Goal: Task Accomplishment & Management: Complete application form

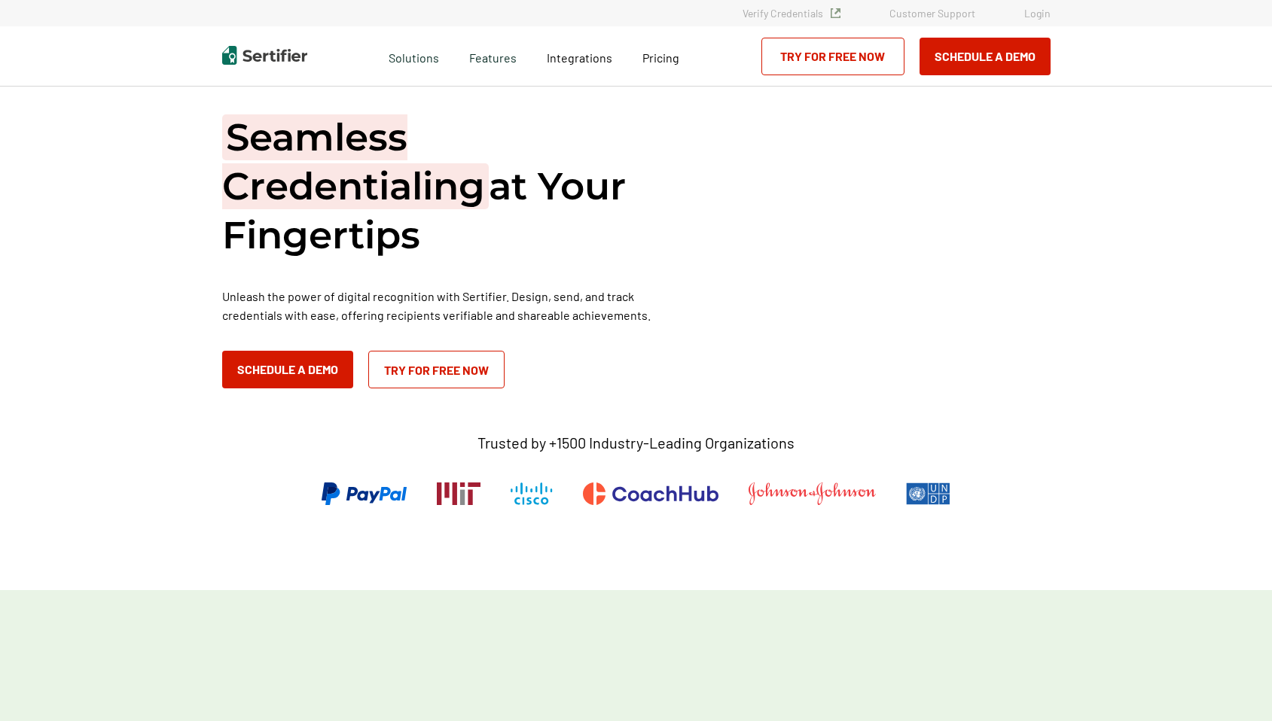
click at [1049, 10] on link "Login" at bounding box center [1037, 13] width 26 height 13
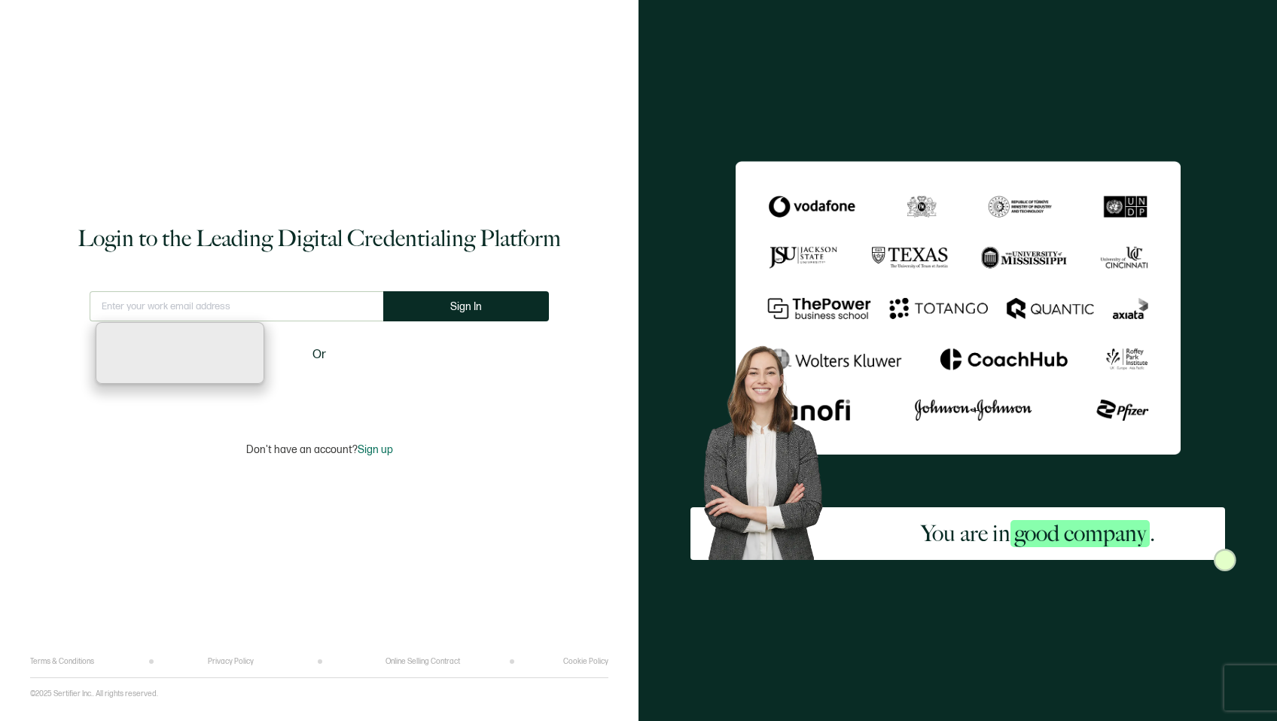
click at [414, 236] on h1 "Login to the Leading Digital Credentialing Platform" at bounding box center [319, 239] width 483 height 30
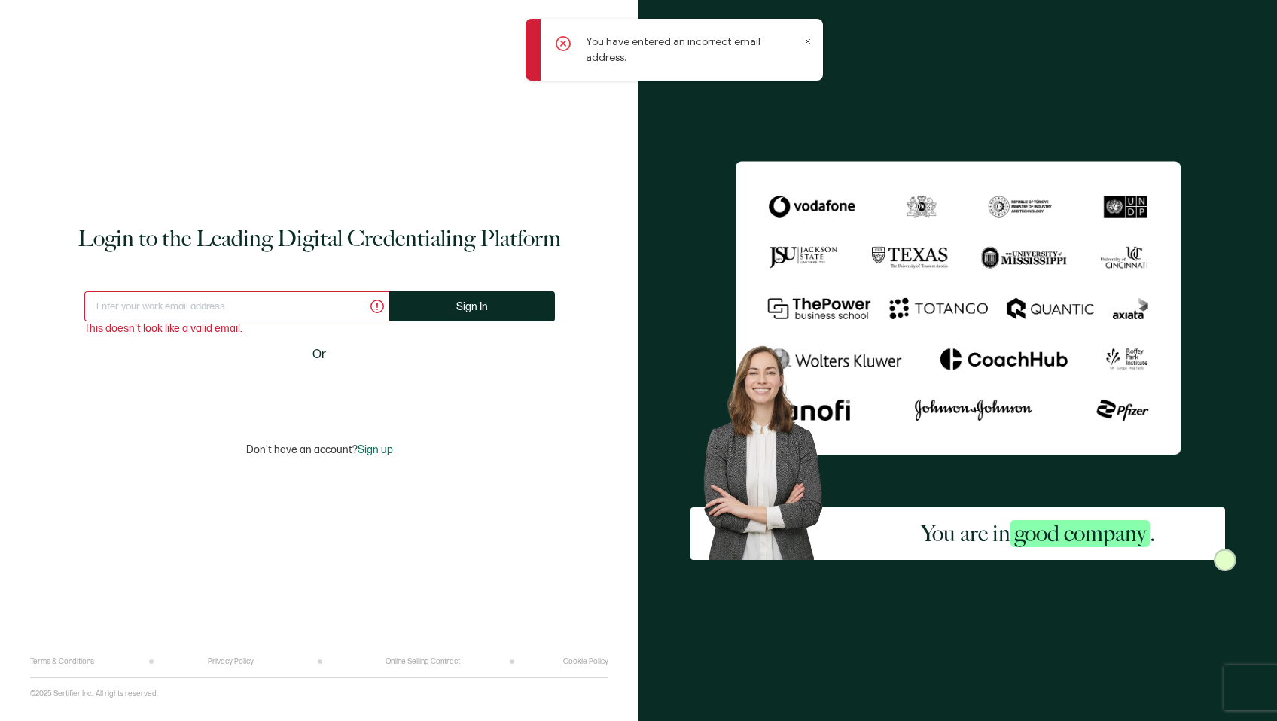
click at [266, 309] on input "text" at bounding box center [236, 306] width 305 height 30
type input "mai.nguyen.events@gmail.com"
click at [384, 453] on span "Sign up" at bounding box center [375, 449] width 35 height 13
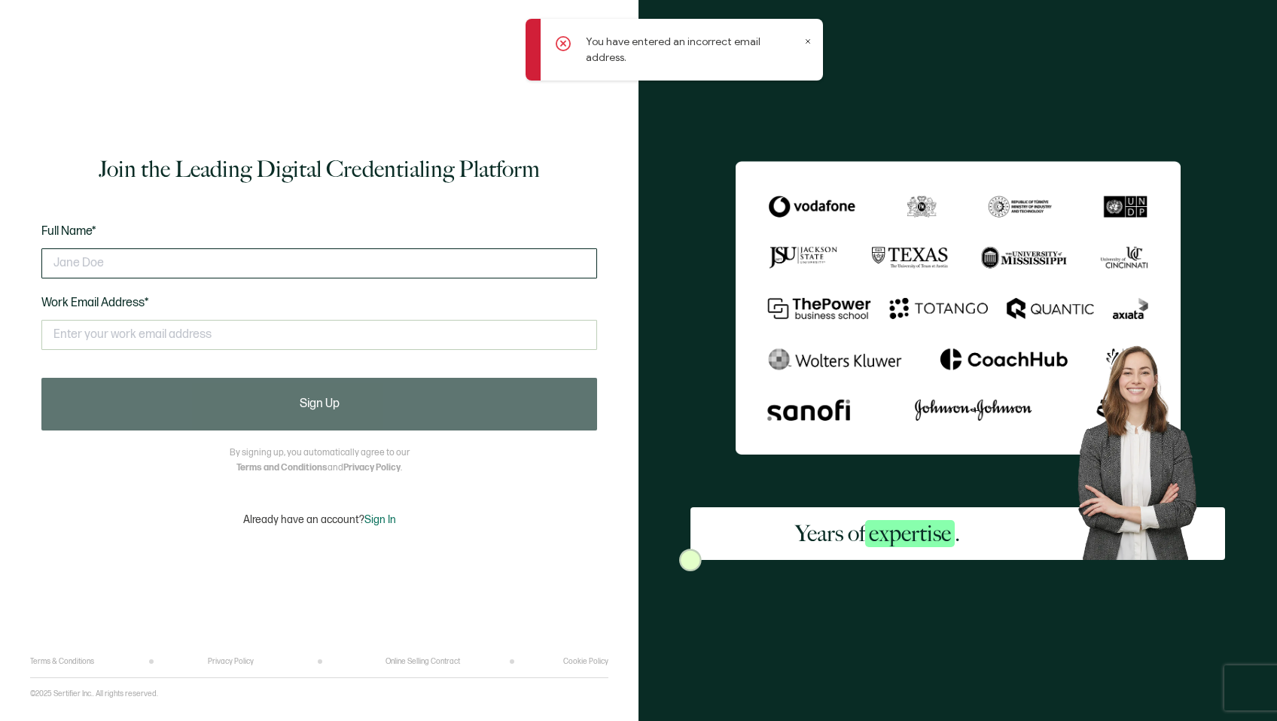
click at [266, 261] on input "text" at bounding box center [319, 263] width 556 height 30
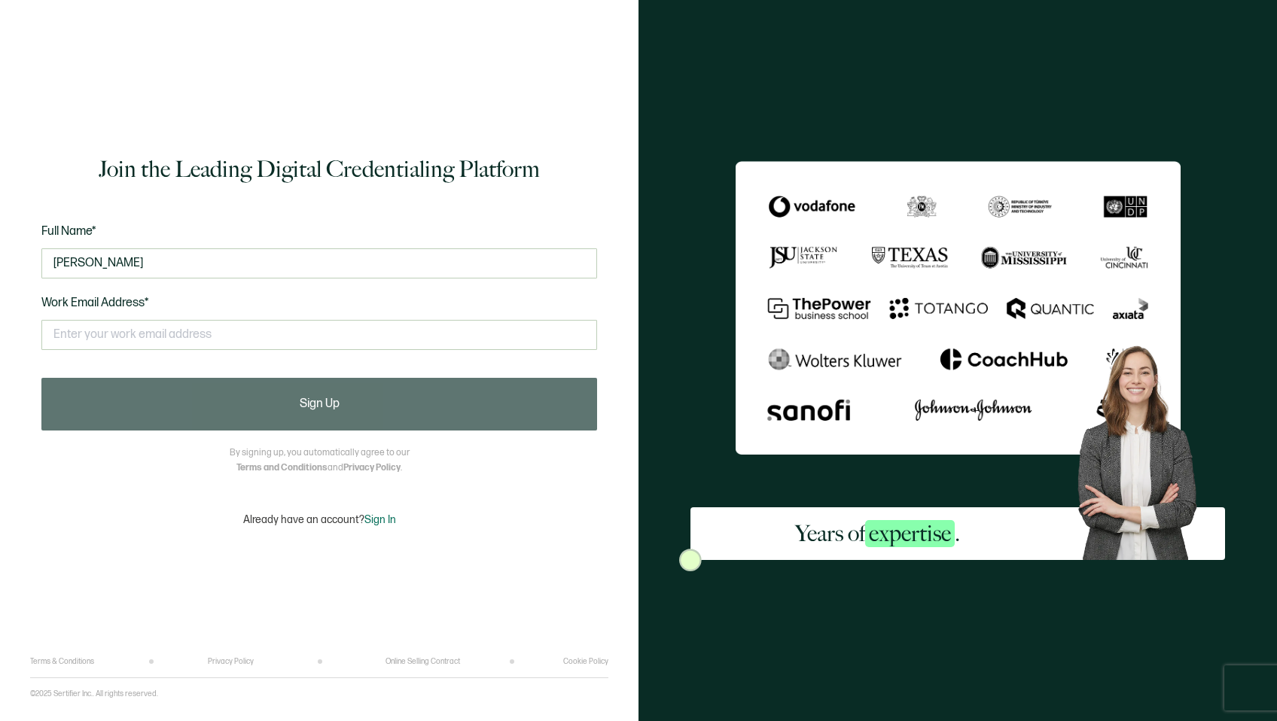
type input "Mai Nguyen"
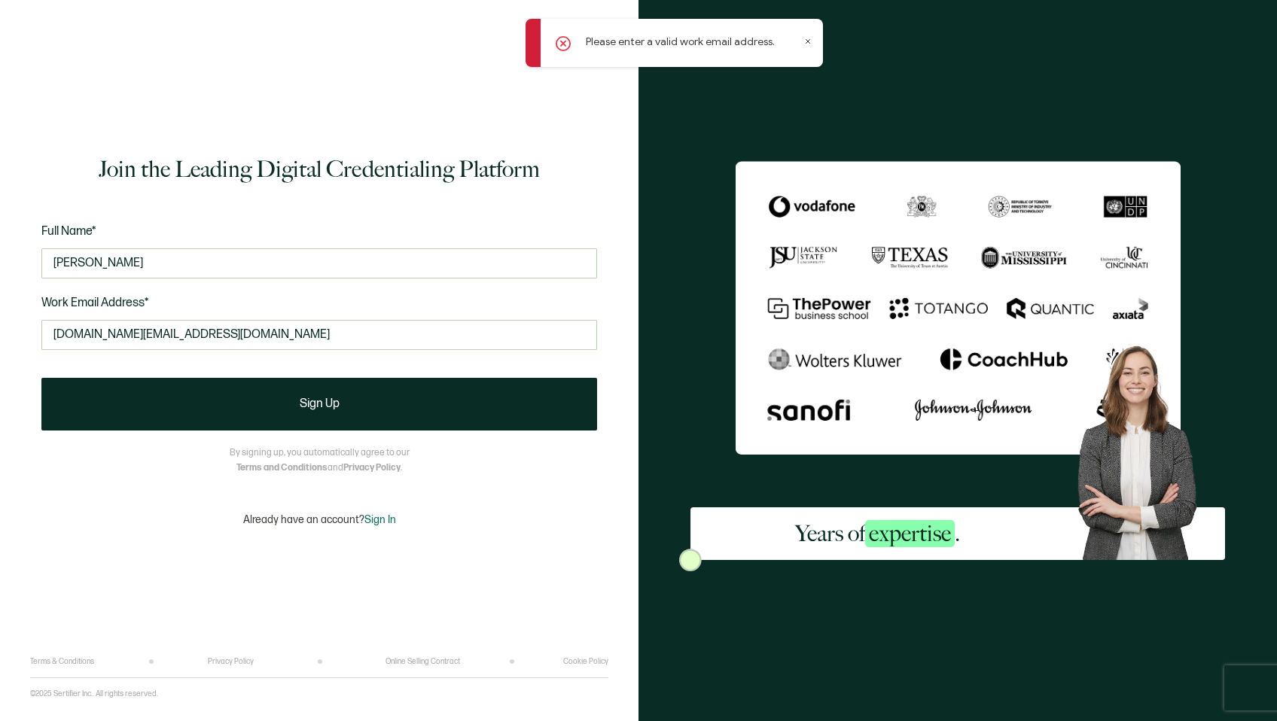
drag, startPoint x: 249, startPoint y: 344, endPoint x: -24, endPoint y: 351, distance: 273.4
click at [0, 351] on html "Please enter a valid work email address. Join the Leading Digital Credentialing…" at bounding box center [638, 360] width 1277 height 721
click at [164, 342] on input "mai.nguyen.events@gmail.com" at bounding box center [319, 335] width 556 height 30
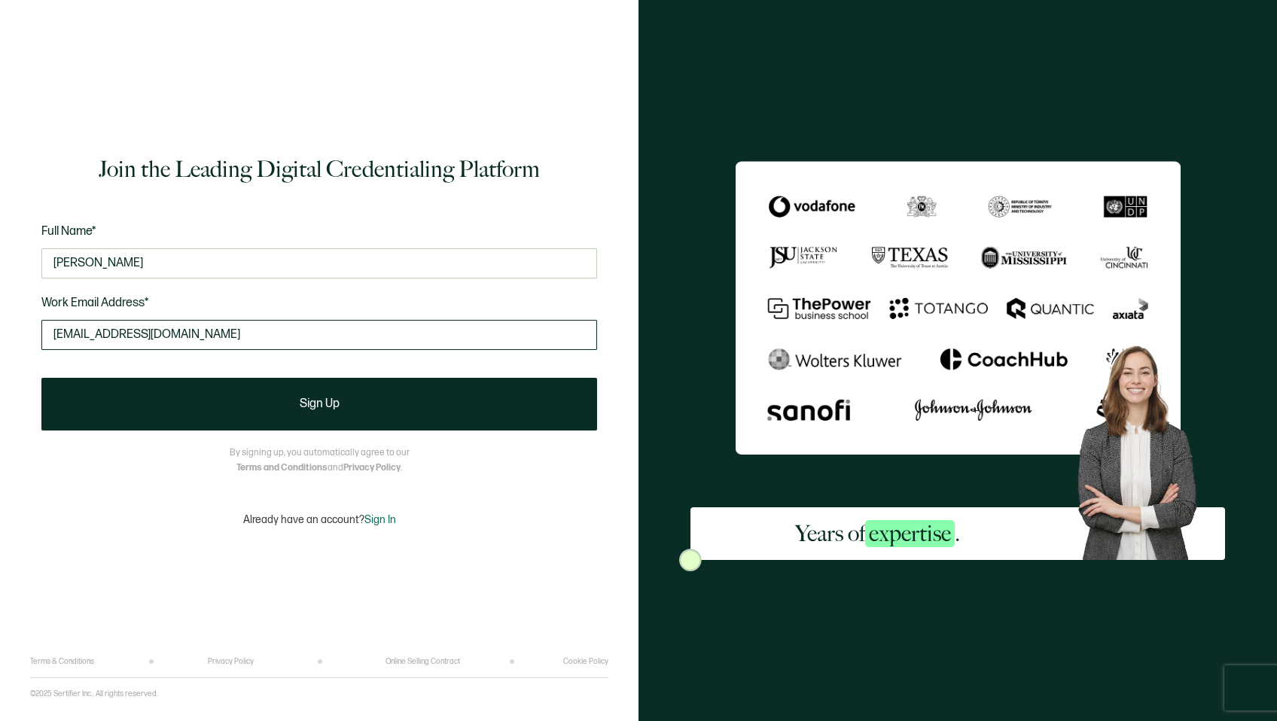
type input "mai@mynewwin.co"
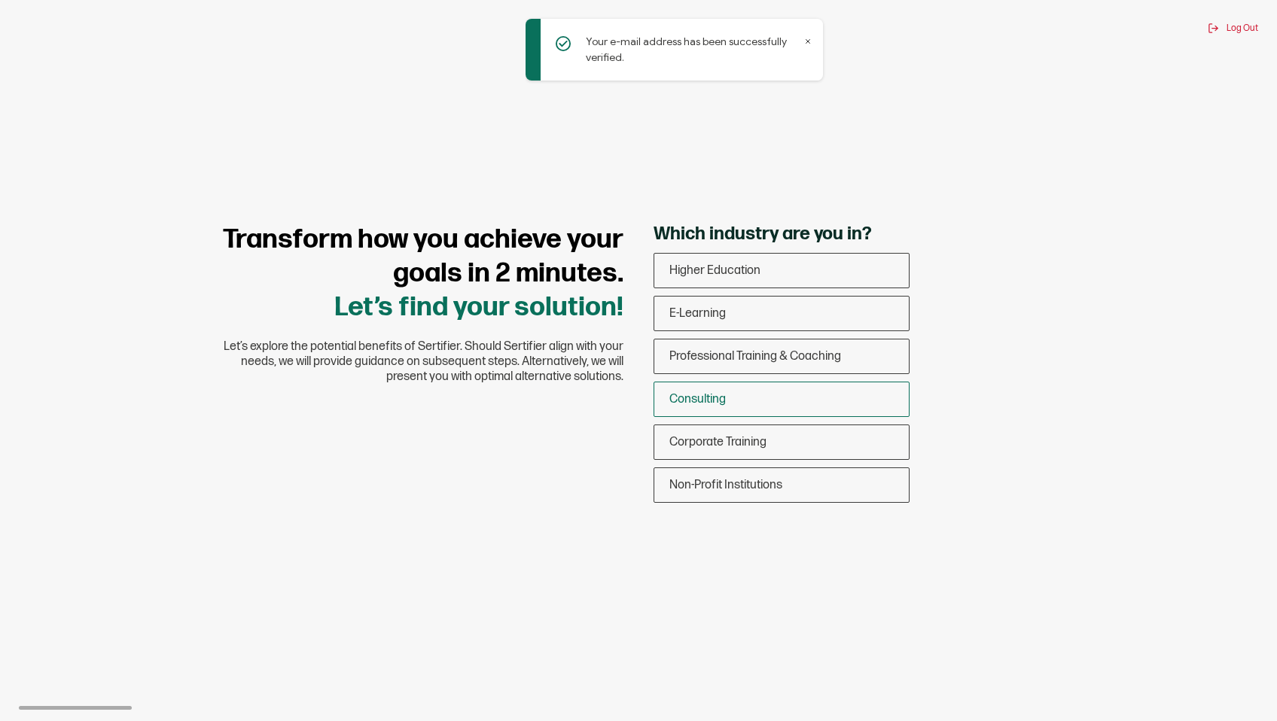
click at [709, 389] on div "Consulting" at bounding box center [781, 399] width 255 height 35
click at [0, 0] on input "Consulting" at bounding box center [0, 0] width 0 height 0
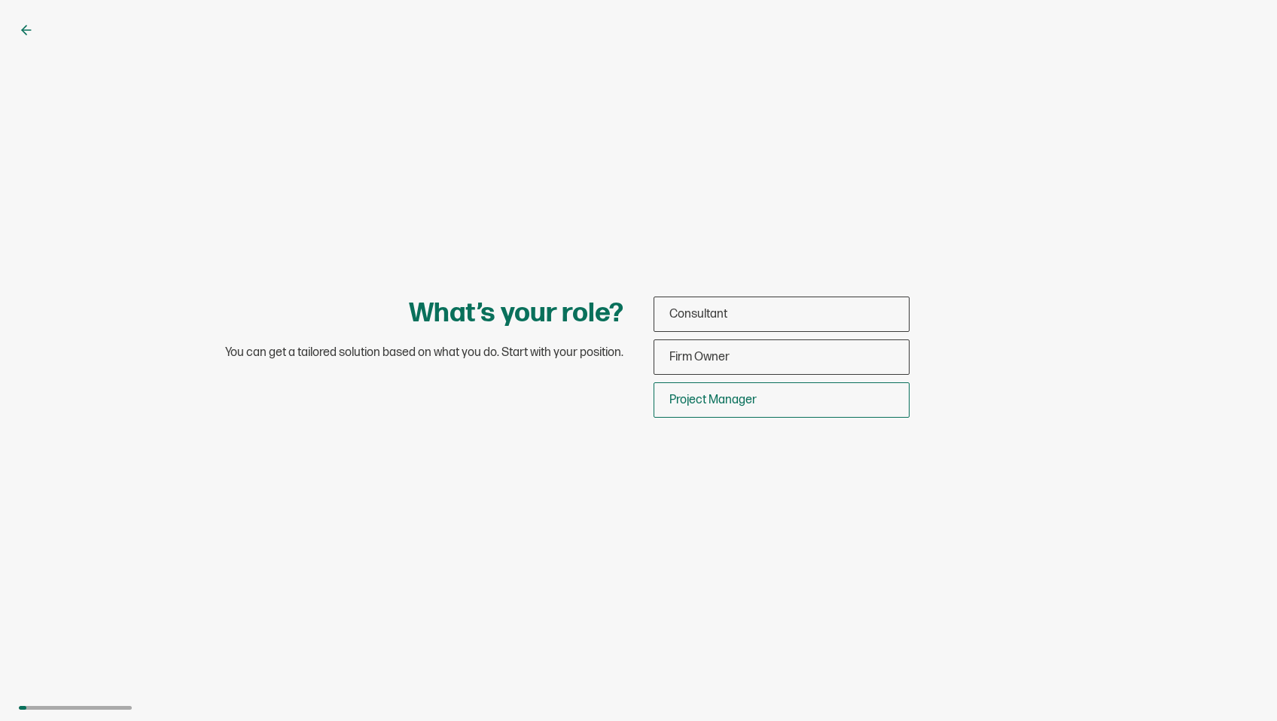
click at [722, 397] on span "Project Manager" at bounding box center [712, 400] width 87 height 14
click at [0, 0] on input "Project Manager" at bounding box center [0, 0] width 0 height 0
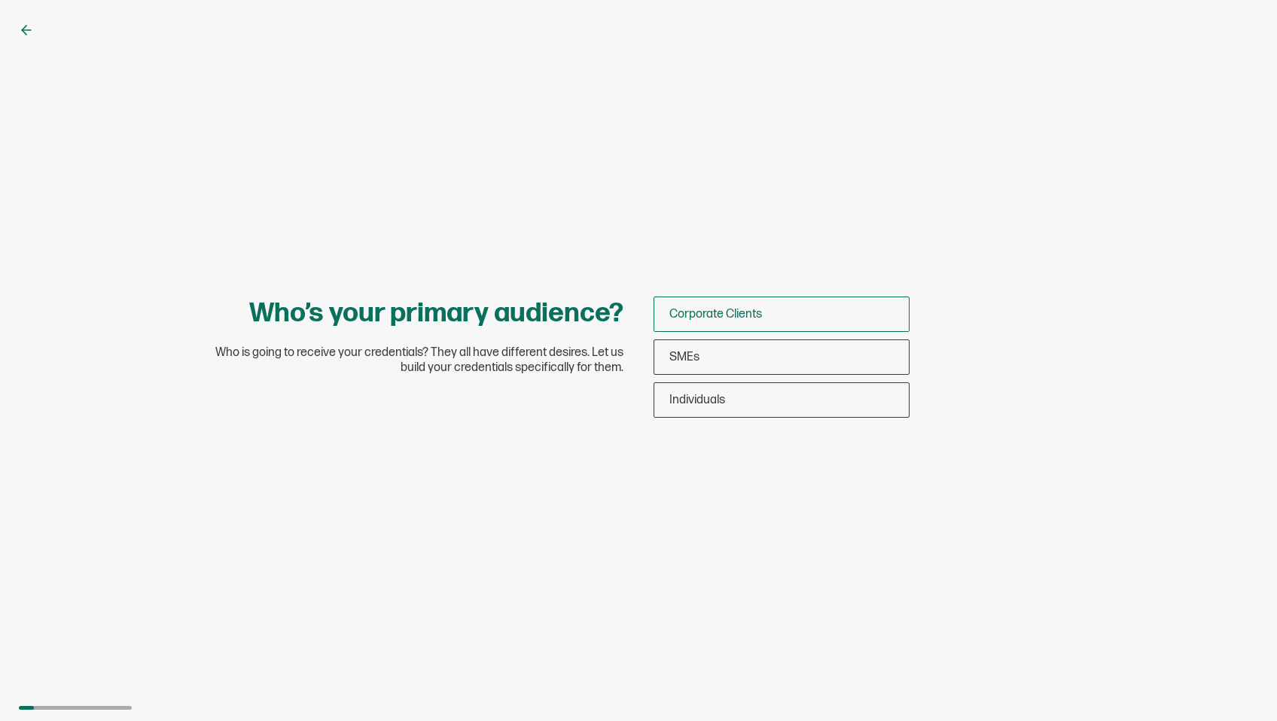
click at [738, 317] on span "Corporate Clients" at bounding box center [715, 314] width 93 height 14
click at [0, 0] on input "Corporate Clients" at bounding box center [0, 0] width 0 height 0
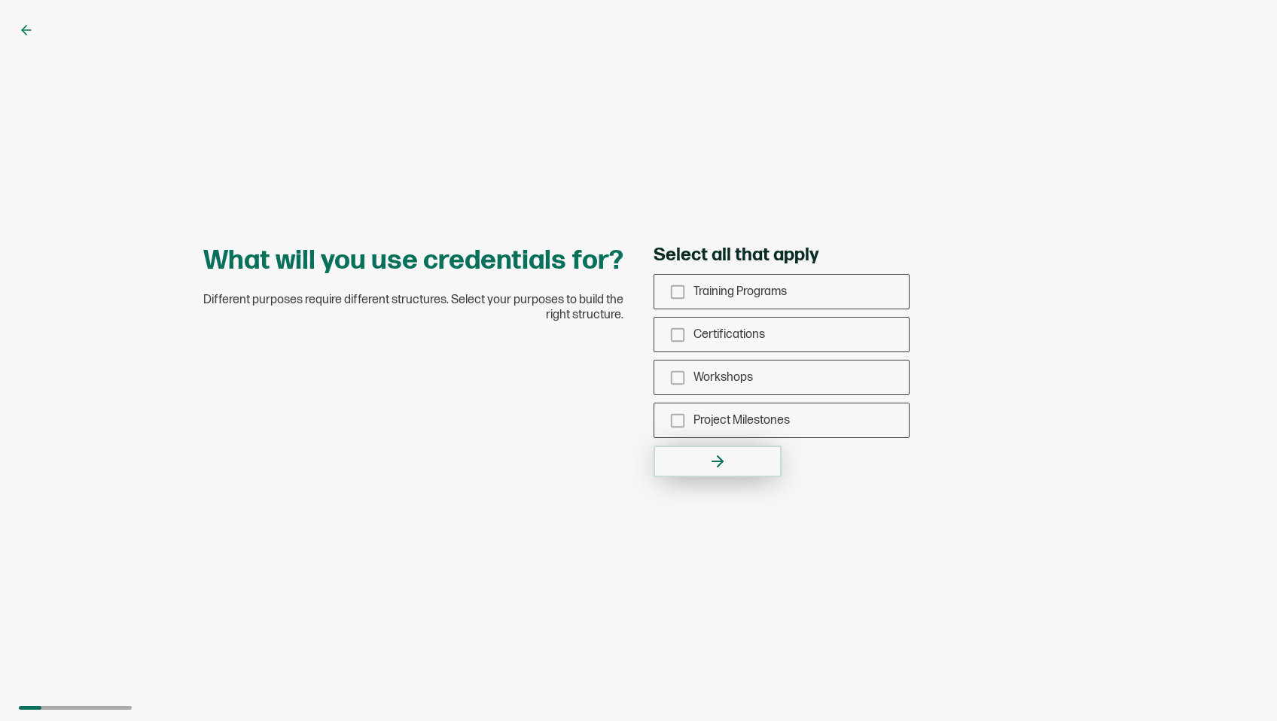
click at [746, 466] on button "button" at bounding box center [718, 462] width 128 height 32
click at [743, 331] on span "Certifications" at bounding box center [729, 335] width 72 height 14
click at [0, 0] on input "Certifications" at bounding box center [0, 0] width 0 height 0
click at [751, 474] on button "button" at bounding box center [718, 462] width 128 height 32
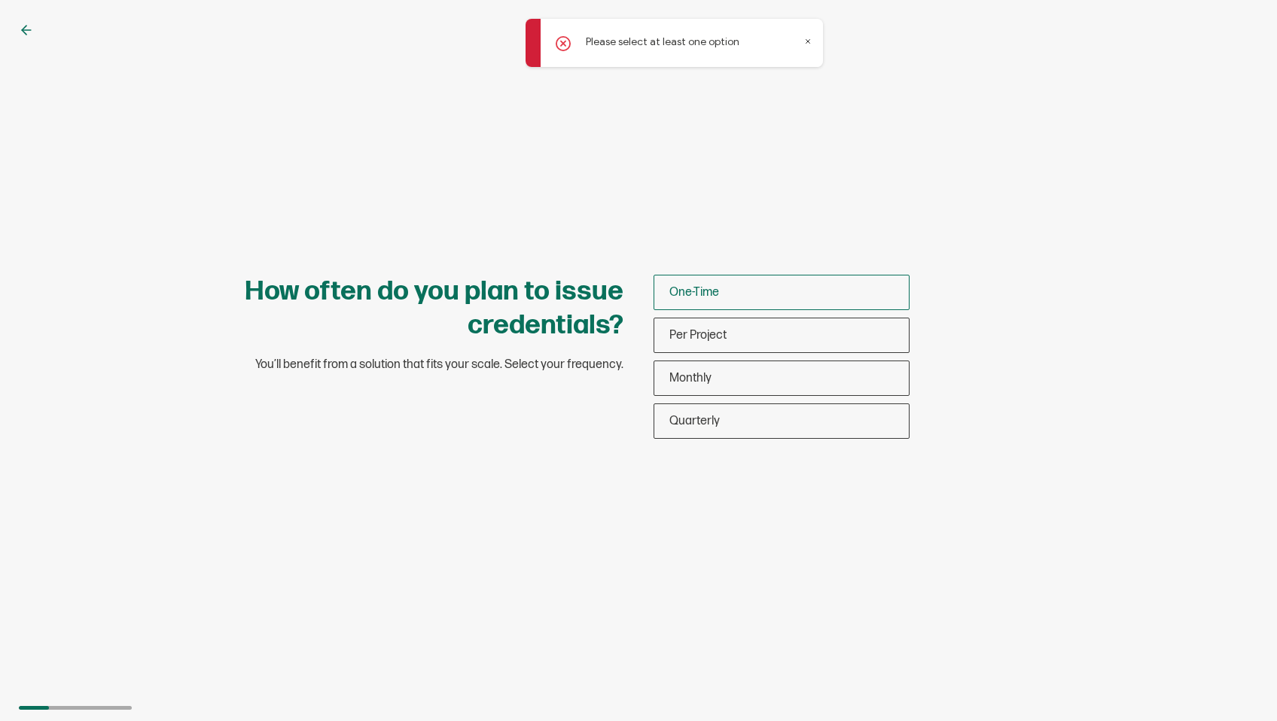
click at [752, 291] on div "One-Time" at bounding box center [781, 292] width 255 height 35
click at [0, 0] on input "One-Time" at bounding box center [0, 0] width 0 height 0
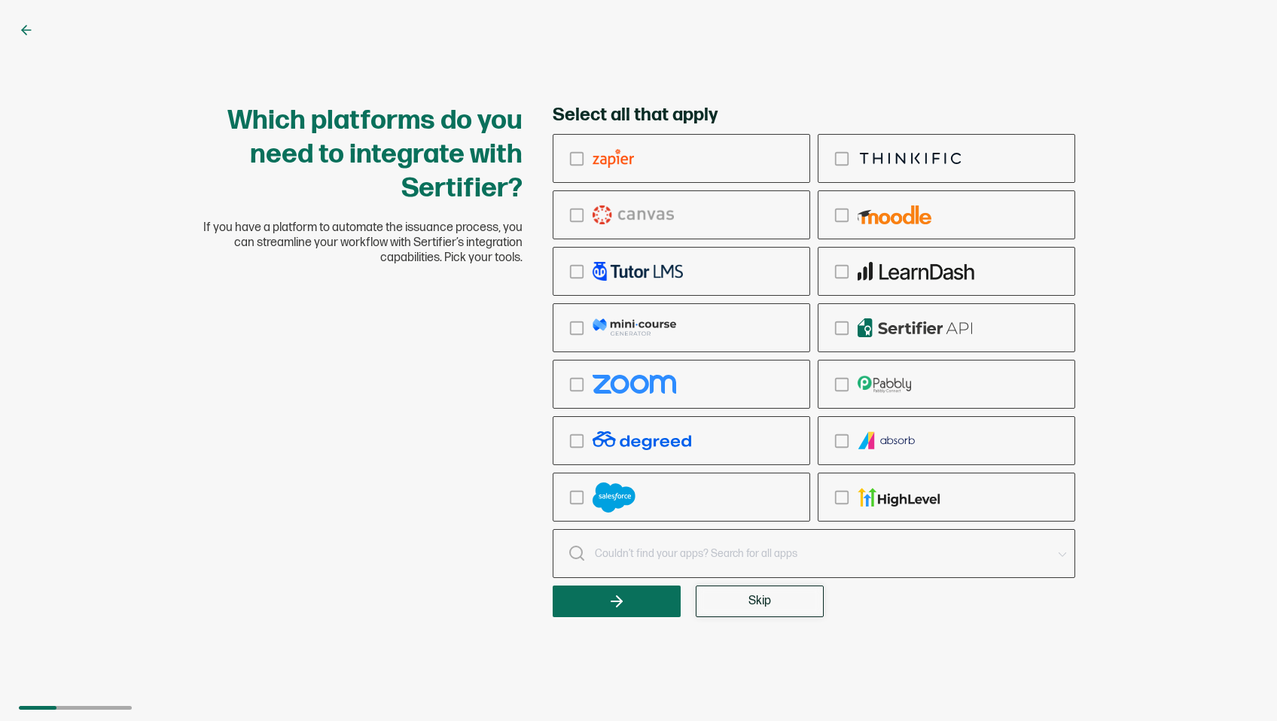
click at [755, 604] on span "Skip" at bounding box center [759, 602] width 23 height 12
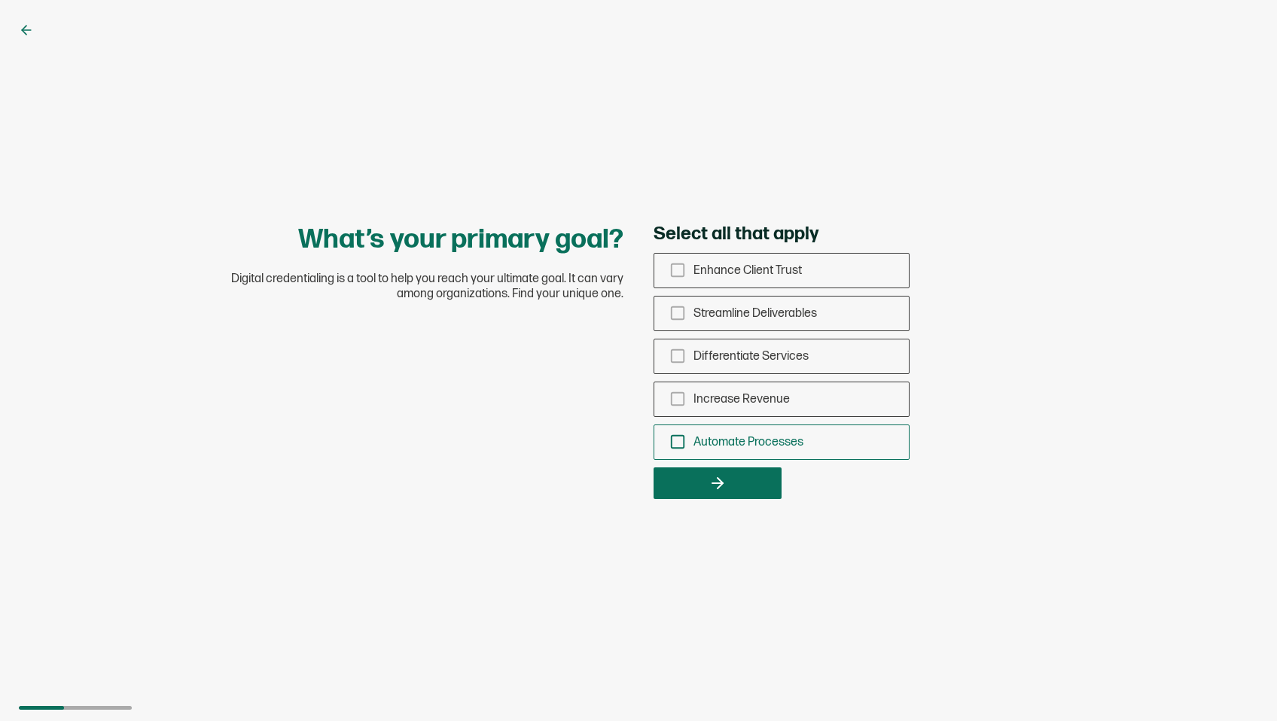
click at [775, 447] on span "Automate Processes" at bounding box center [748, 442] width 110 height 14
click at [0, 0] on input "Automate Processes" at bounding box center [0, 0] width 0 height 0
click at [717, 486] on icon "button" at bounding box center [718, 483] width 18 height 18
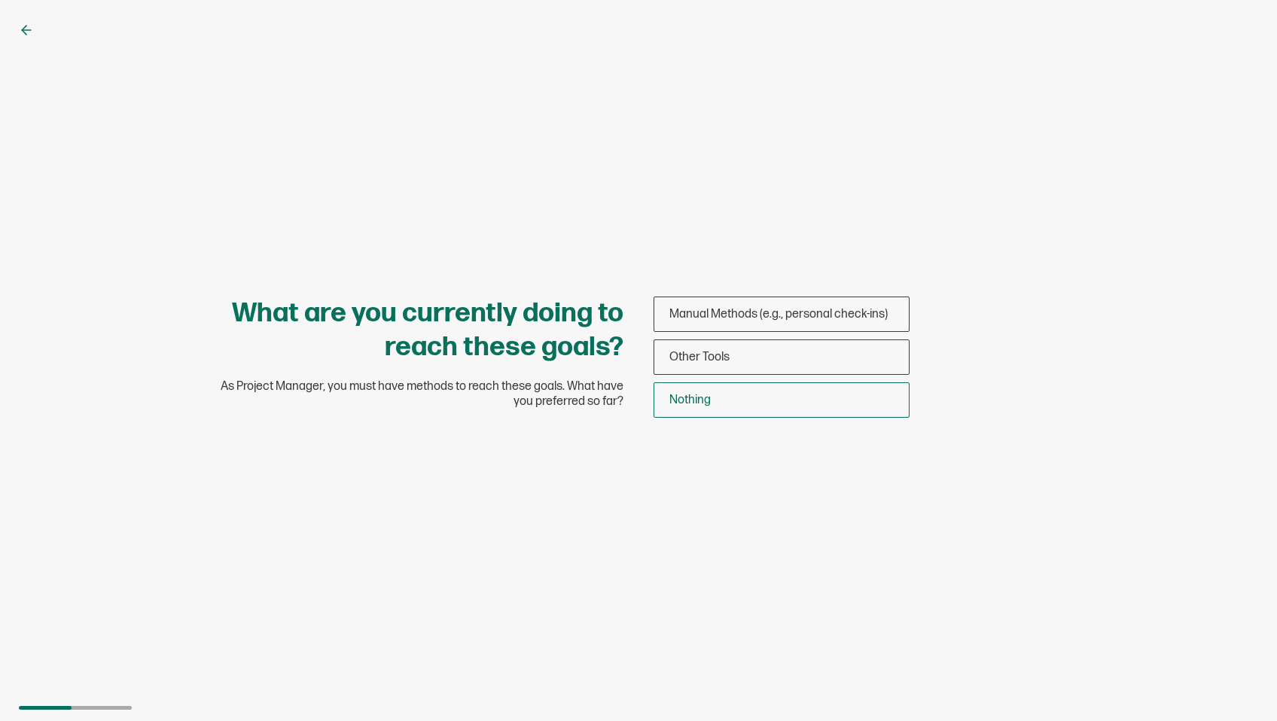
click at [723, 417] on div "Nothing" at bounding box center [781, 400] width 255 height 35
click at [0, 0] on input "Nothing" at bounding box center [0, 0] width 0 height 0
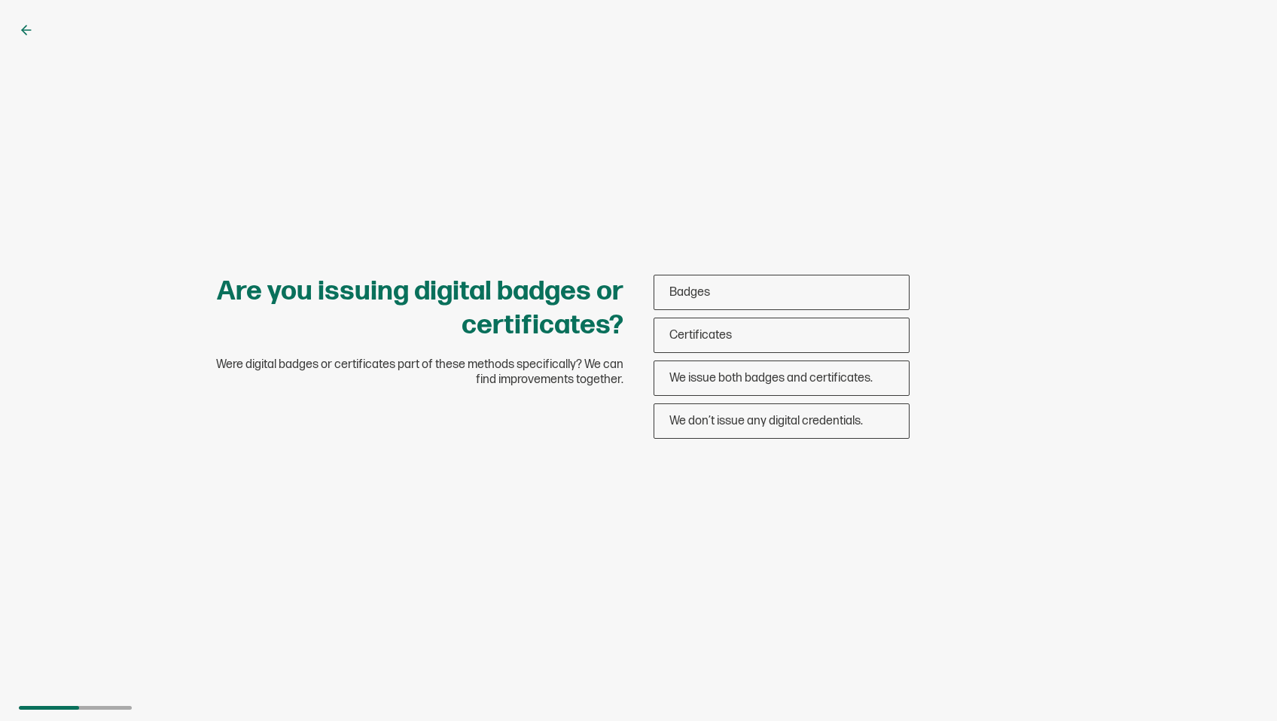
click at [723, 417] on span "We don’t issue any digital credentials." at bounding box center [766, 421] width 194 height 14
click at [0, 0] on input "We don’t issue any digital credentials." at bounding box center [0, 0] width 0 height 0
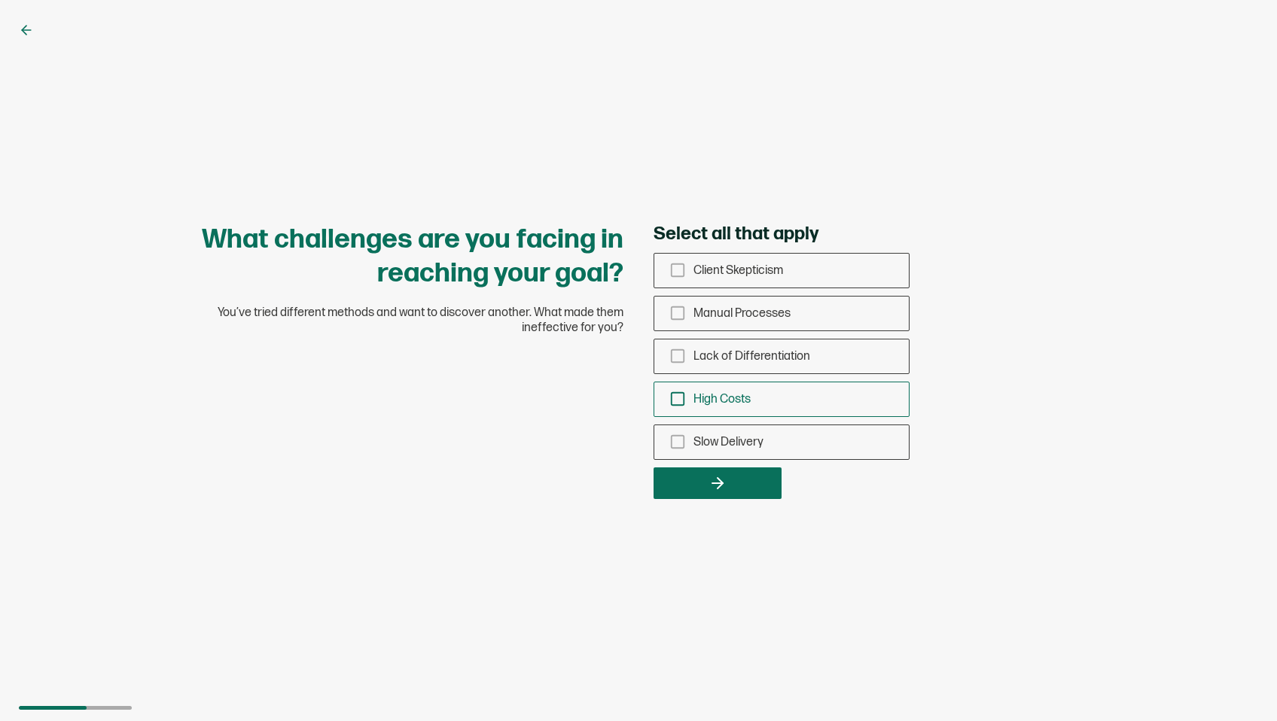
click at [736, 398] on span "High Costs" at bounding box center [721, 399] width 57 height 14
click at [0, 0] on input "High Costs" at bounding box center [0, 0] width 0 height 0
click at [736, 483] on button "button" at bounding box center [718, 484] width 128 height 32
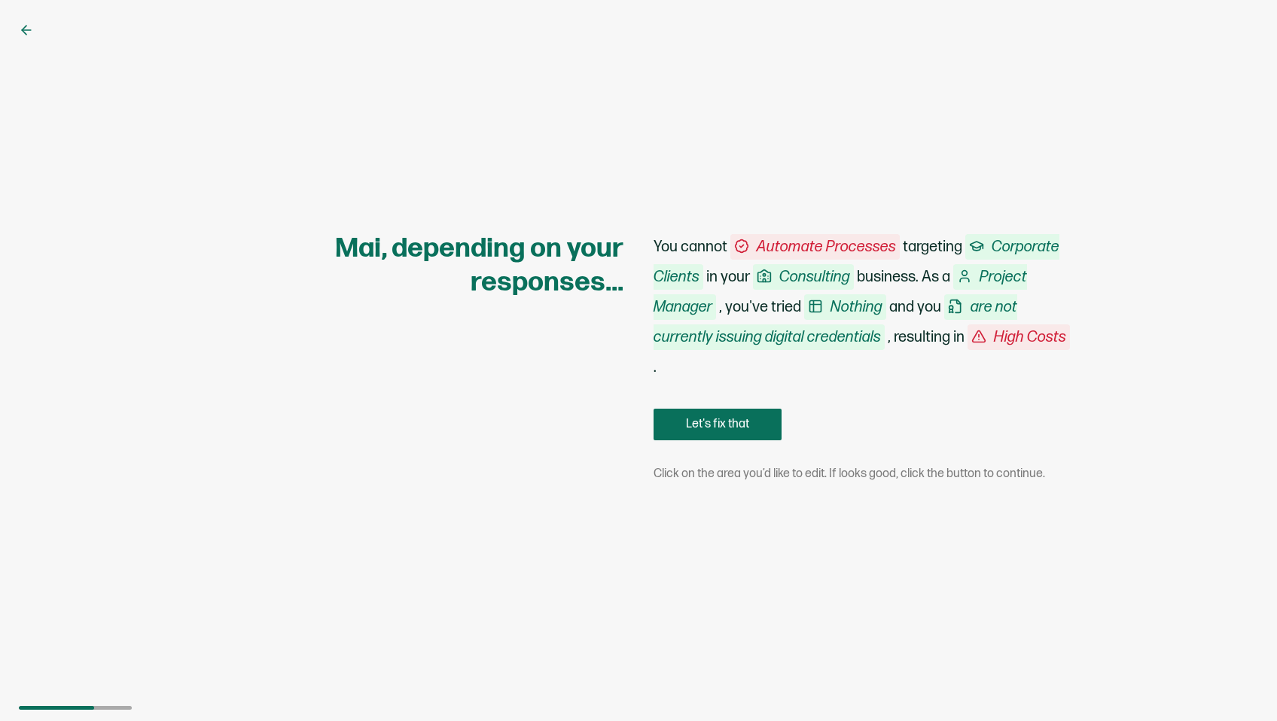
click at [739, 453] on div "You cannot Automate Processes targeting Corporate Clients in your Consulting bu…" at bounding box center [865, 357] width 422 height 250
click at [743, 426] on button "Let's fix that" at bounding box center [718, 425] width 128 height 32
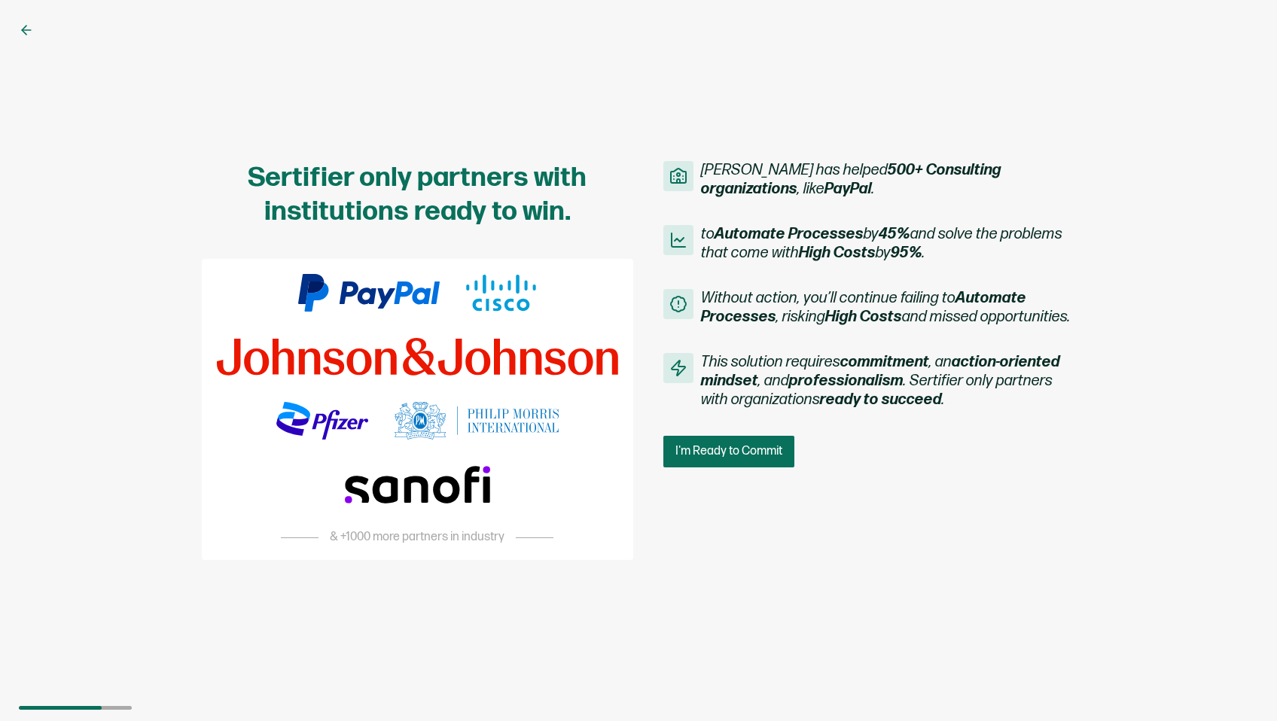
click at [22, 19] on div "Sertifier only partners with institutions ready to win. & +1000 more partners i…" at bounding box center [638, 360] width 1277 height 721
click at [27, 26] on icon at bounding box center [26, 30] width 15 height 15
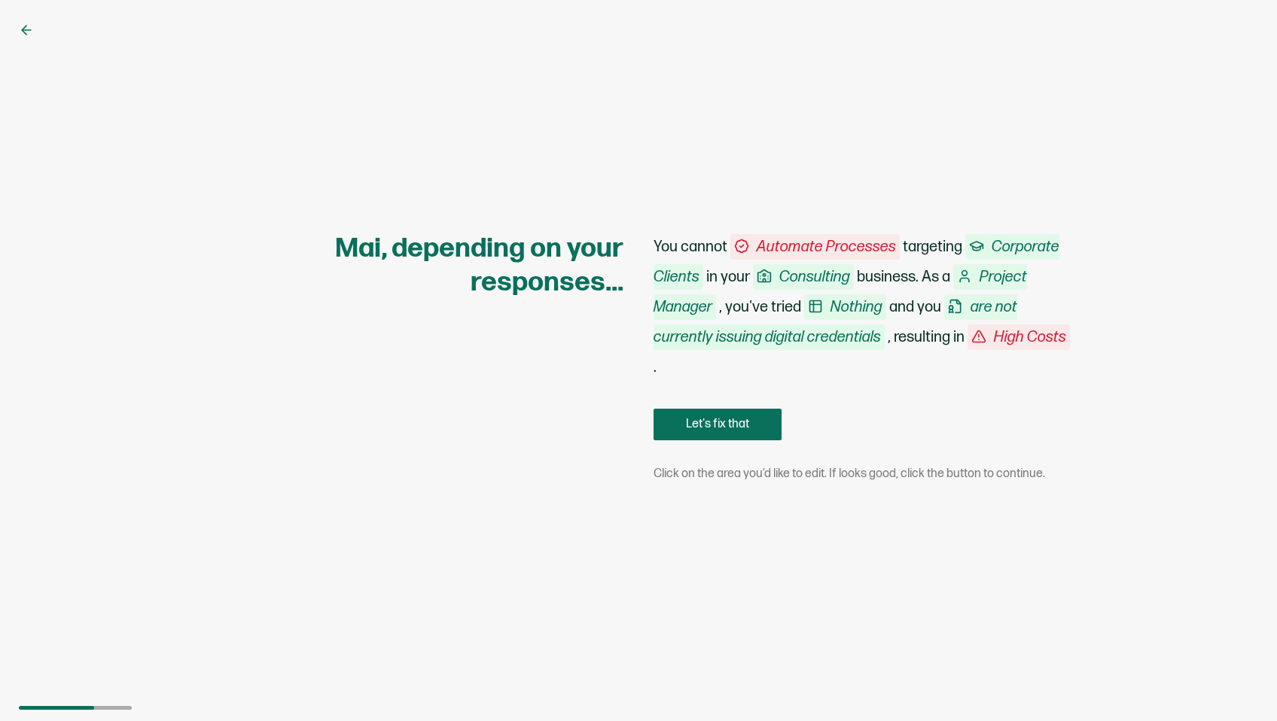
click at [27, 26] on icon at bounding box center [26, 30] width 15 height 15
